Goal: Task Accomplishment & Management: Manage account settings

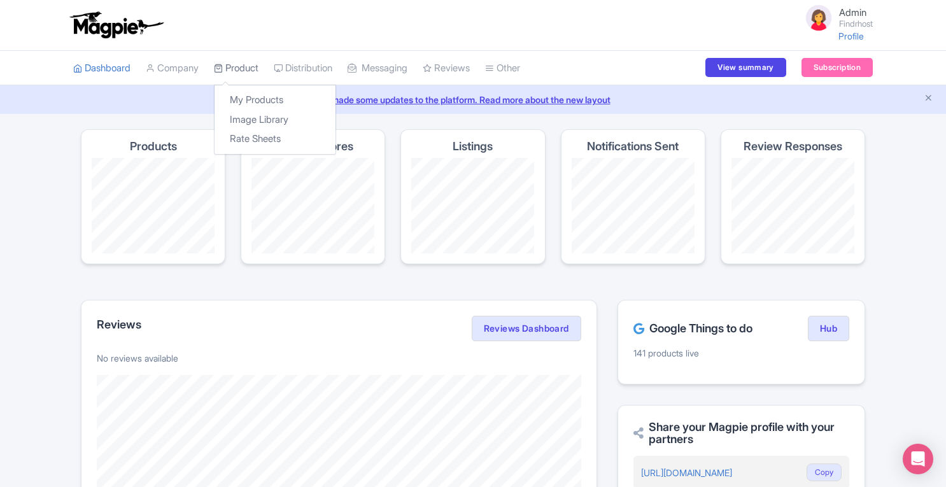
click at [243, 70] on link "Product" at bounding box center [236, 68] width 45 height 35
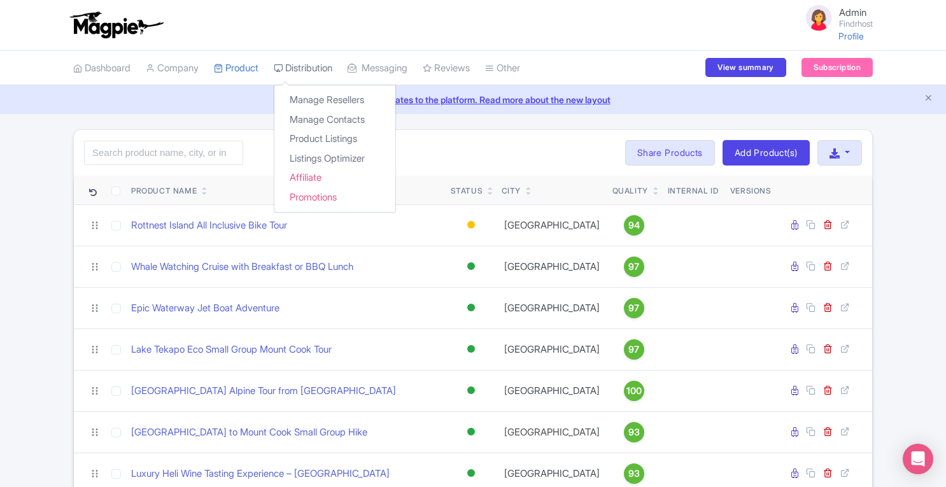
click at [306, 71] on link "Distribution" at bounding box center [303, 68] width 59 height 35
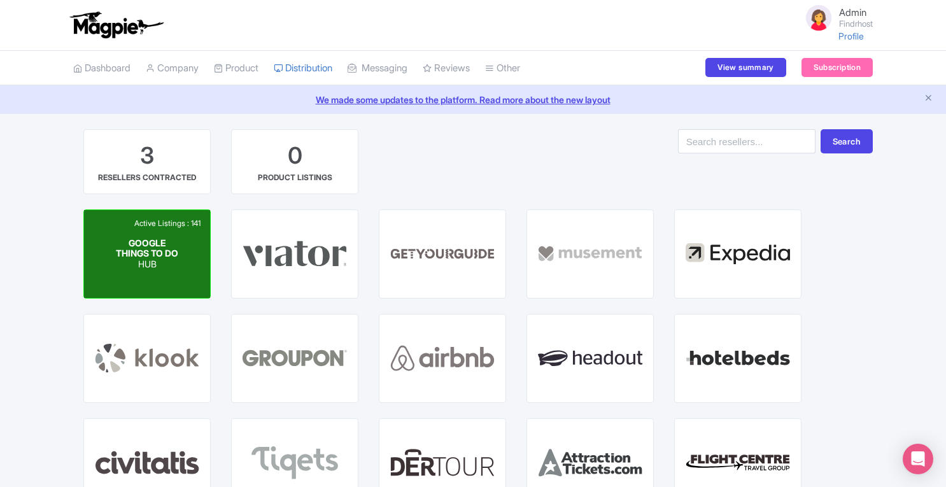
click at [180, 250] on div "Active Listings : 141 GOOGLE THINGS TO DO HUB" at bounding box center [147, 254] width 126 height 88
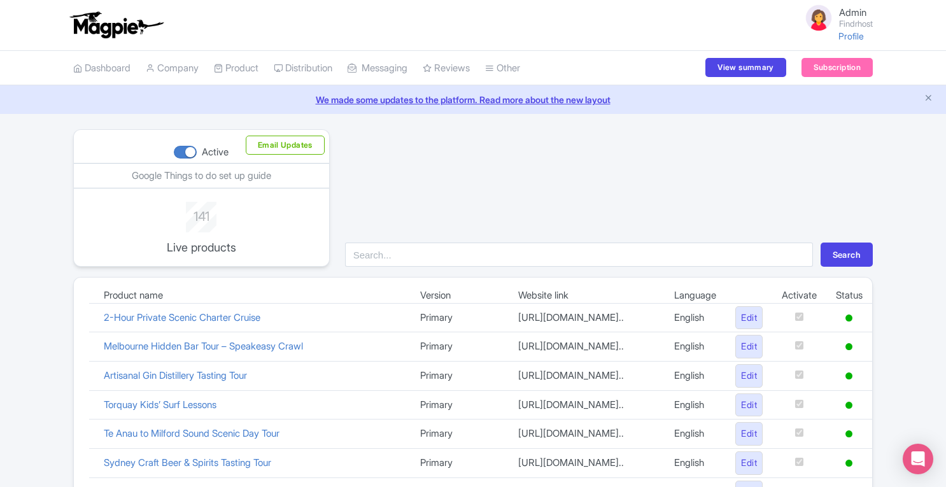
click at [188, 153] on div at bounding box center [185, 152] width 23 height 13
click at [182, 153] on input "Active" at bounding box center [178, 152] width 8 height 8
checkbox input "false"
